Goal: Find specific page/section: Find specific page/section

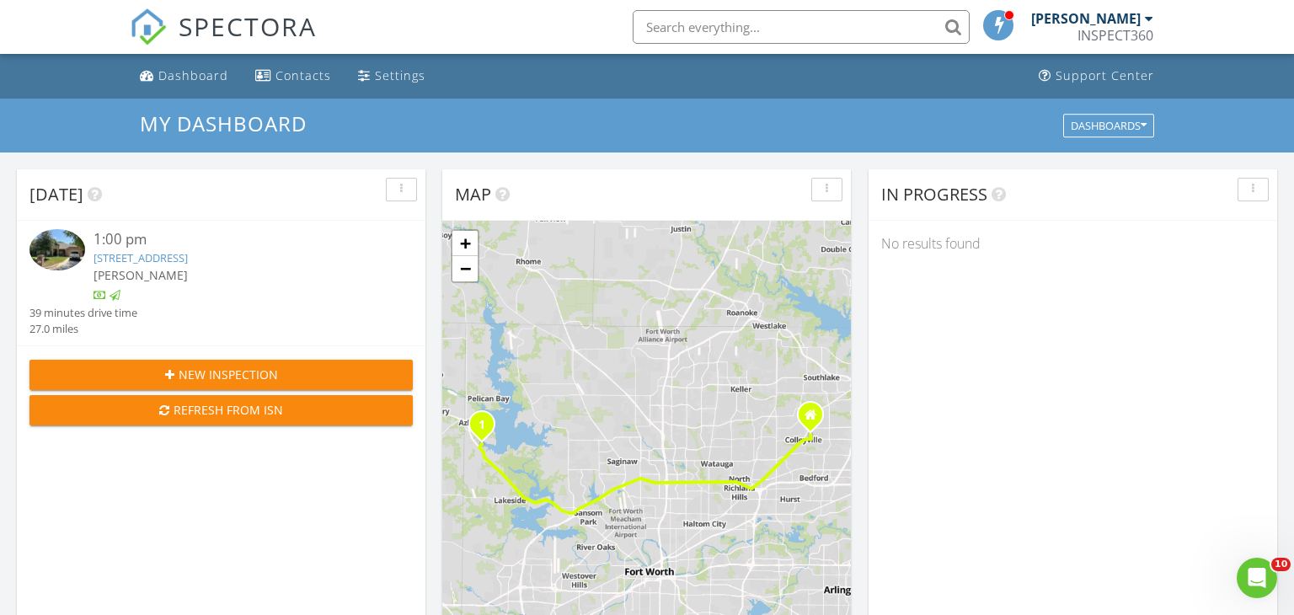
click at [175, 257] on link "120 Venado Ct, Azle, TX 76020" at bounding box center [141, 257] width 94 height 15
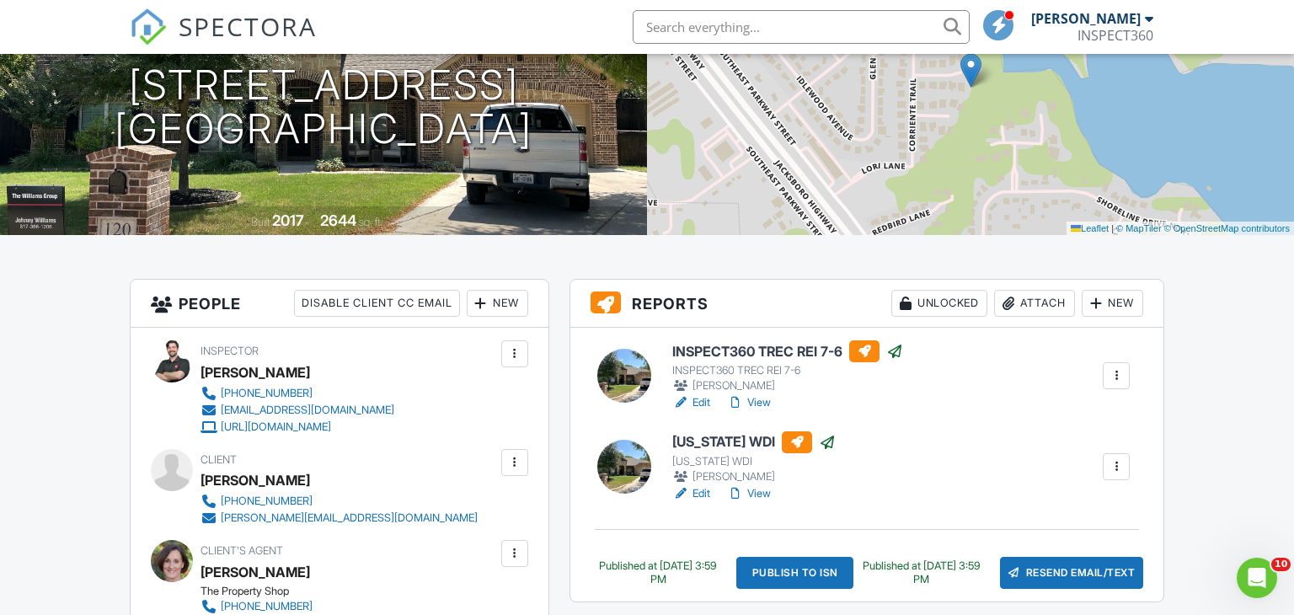
scroll to position [217, 0]
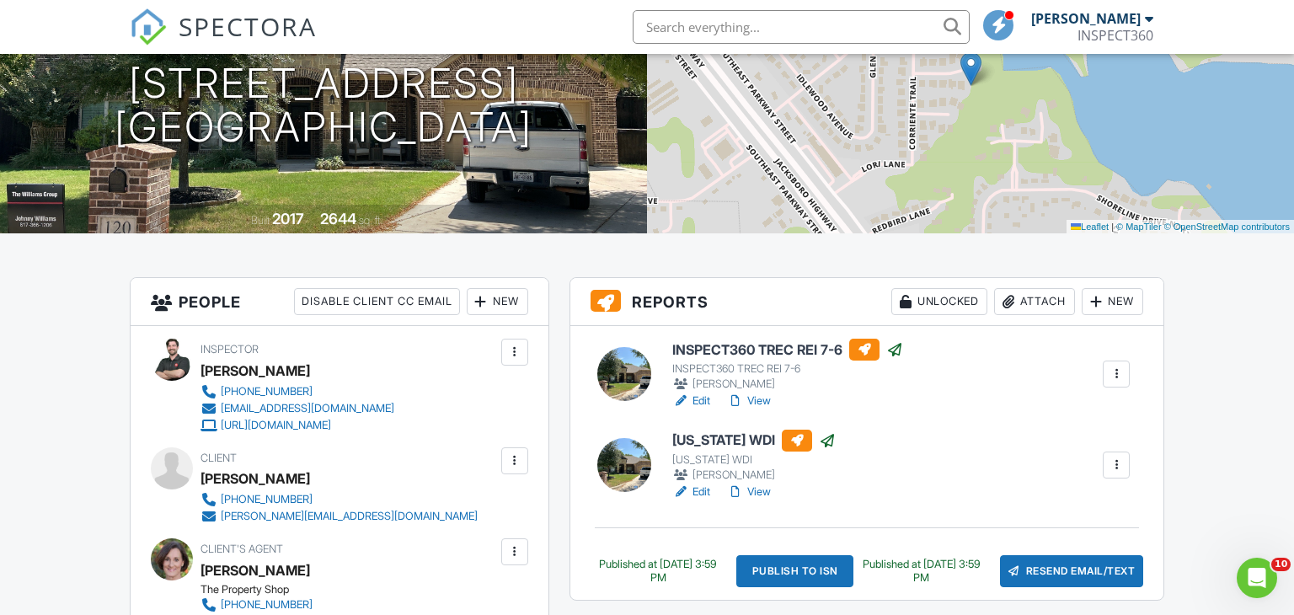
click at [748, 401] on link "View" at bounding box center [749, 401] width 44 height 17
